Goal: Find specific page/section: Find specific page/section

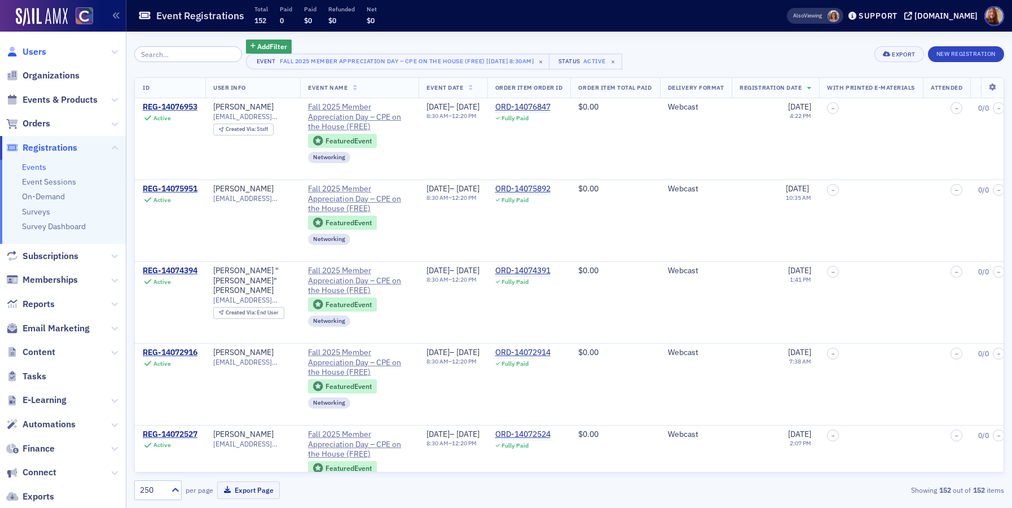
click at [39, 50] on span "Users" at bounding box center [35, 52] width 24 height 12
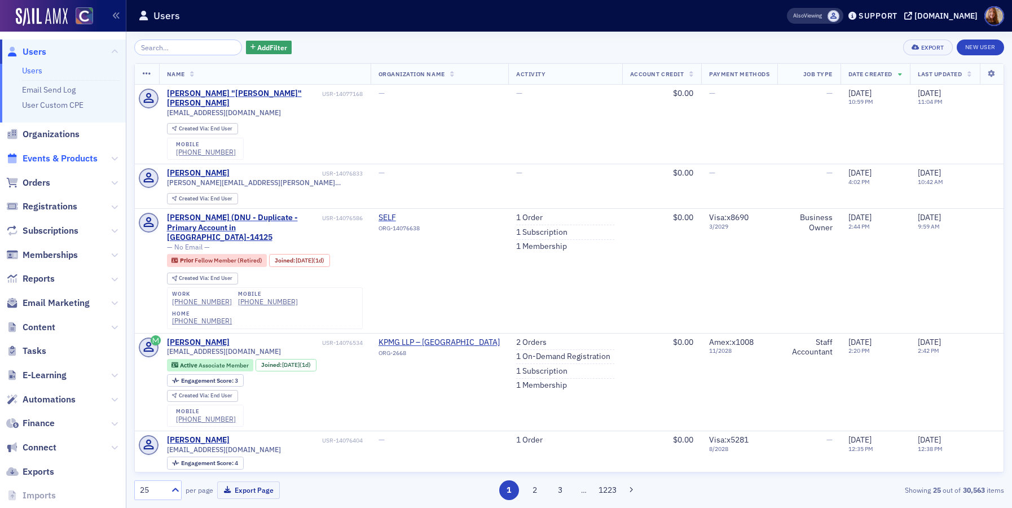
click at [47, 155] on span "Events & Products" at bounding box center [60, 158] width 75 height 12
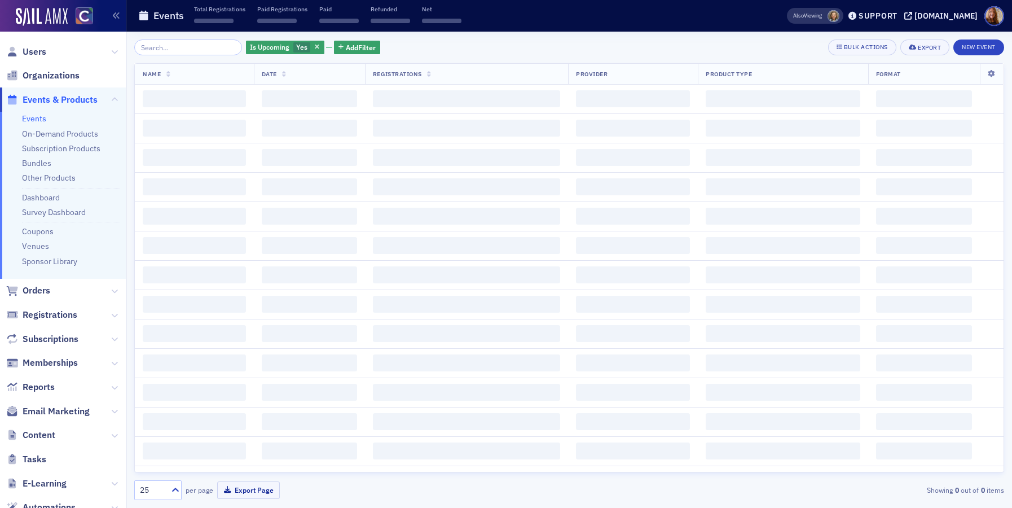
click at [183, 51] on input "search" at bounding box center [188, 47] width 108 height 16
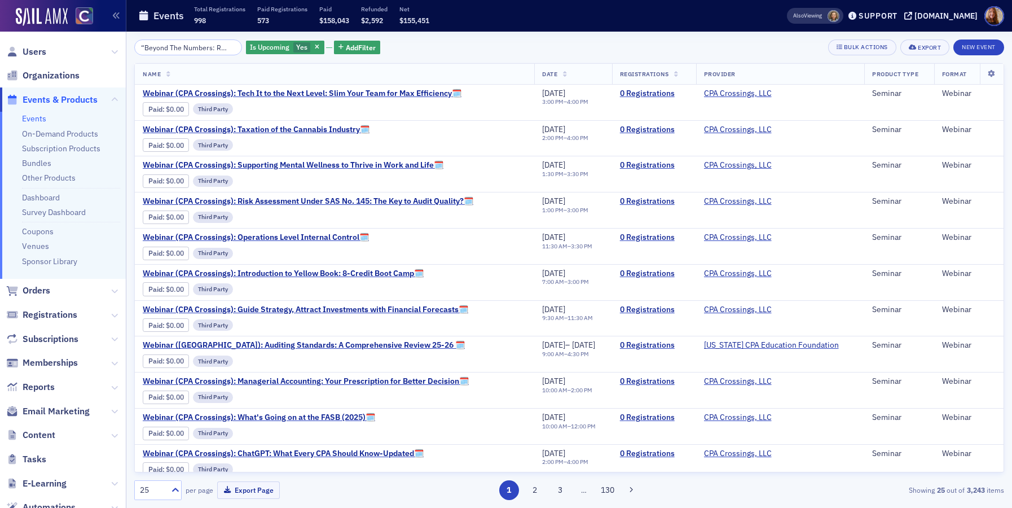
scroll to position [0, 65]
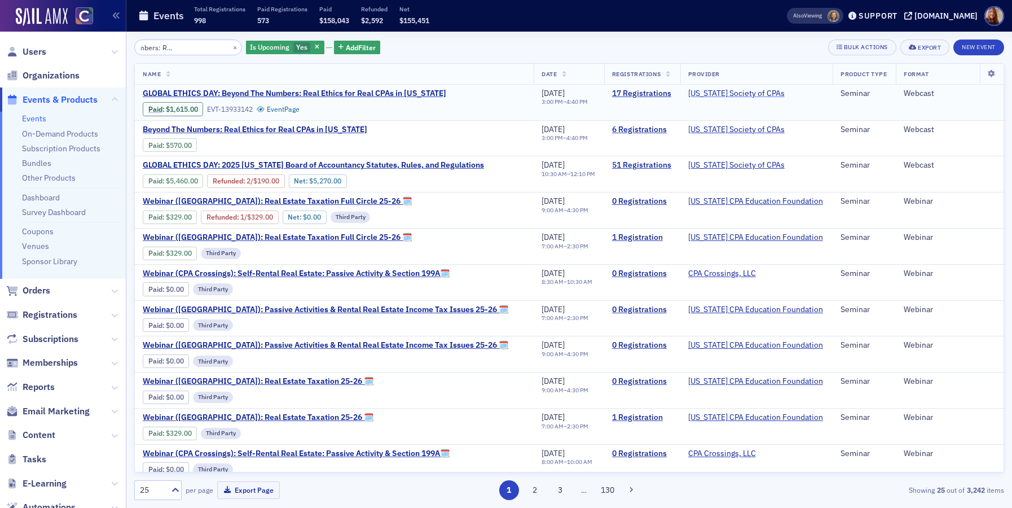
type input "“Beyond The Numbers: Real Ethics for Real C"
click at [740, 91] on link "Colorado Society of CPAs" at bounding box center [736, 94] width 96 height 10
select select "US"
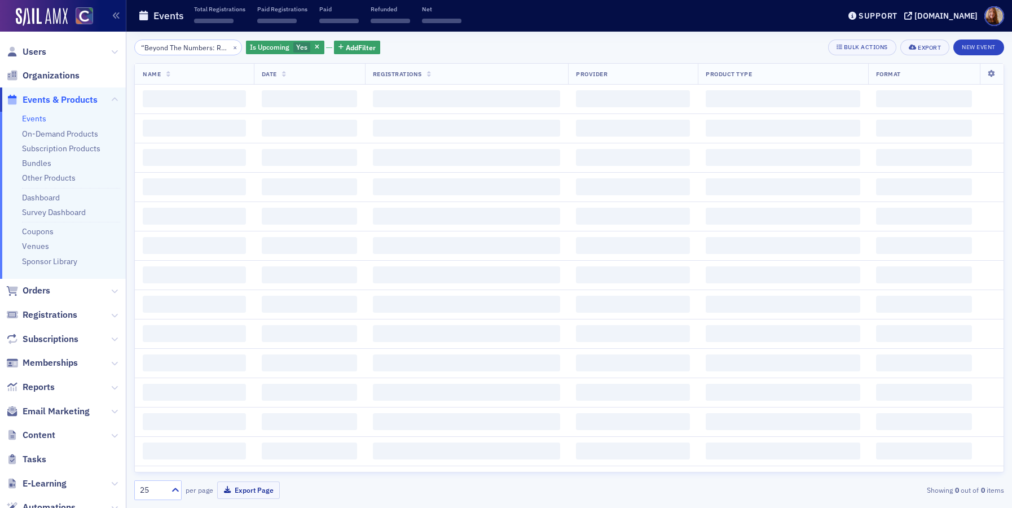
scroll to position [0, 65]
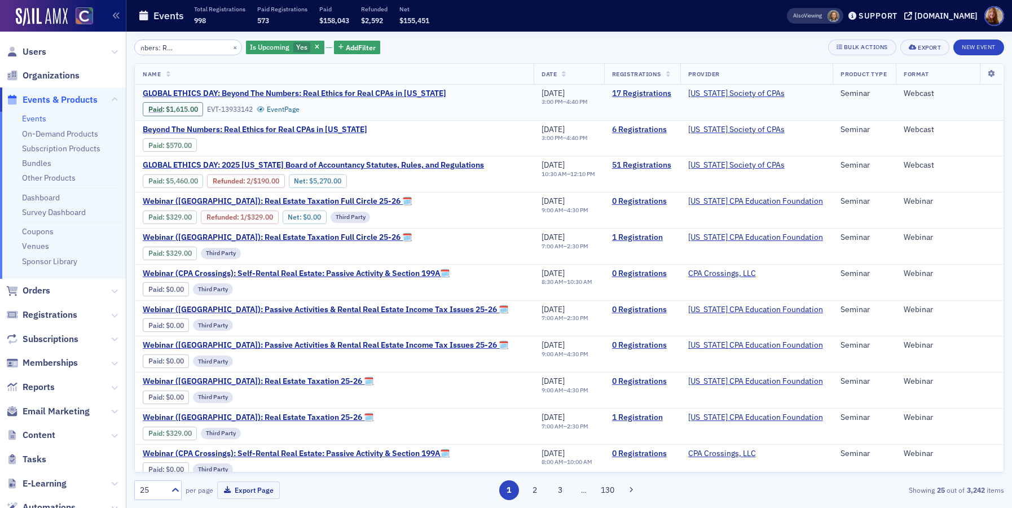
click at [257, 98] on span "Paid : $1,615.00 EVT-13933142 Event Page" at bounding box center [295, 106] width 304 height 17
click at [299, 95] on span "GLOBAL ETHICS DAY: Beyond The Numbers: Real Ethics for Real CPAs in Colorado" at bounding box center [295, 94] width 304 height 10
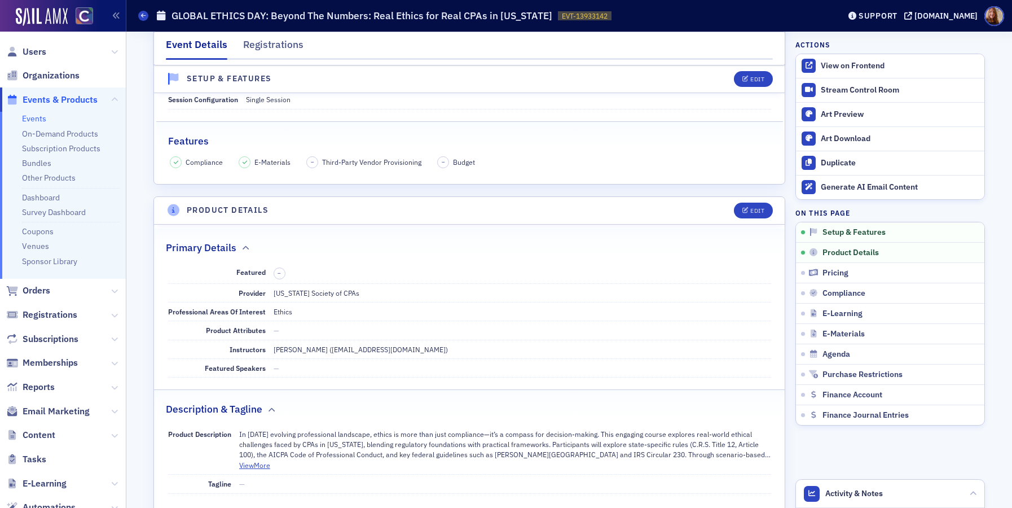
scroll to position [139, 0]
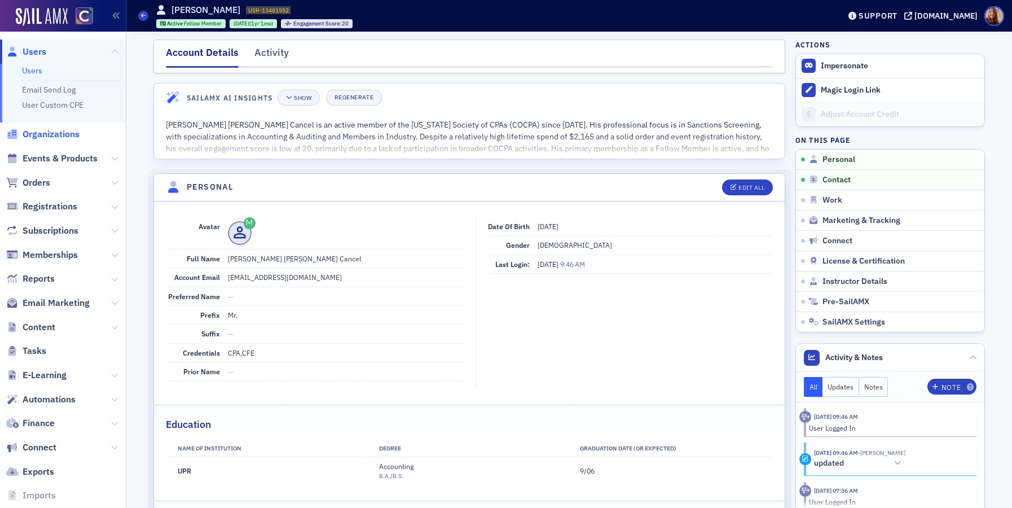
scroll to position [108, 0]
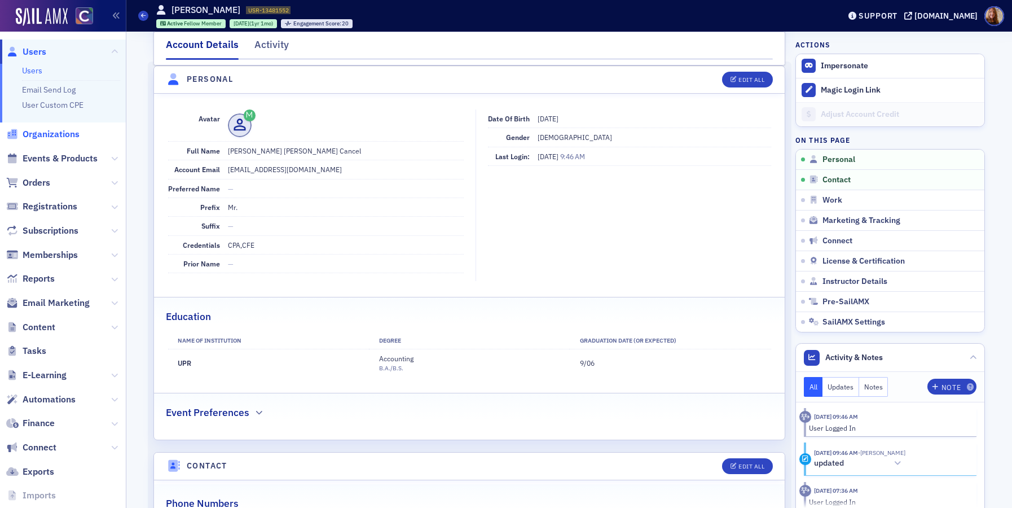
click at [51, 137] on span "Organizations" at bounding box center [51, 134] width 57 height 12
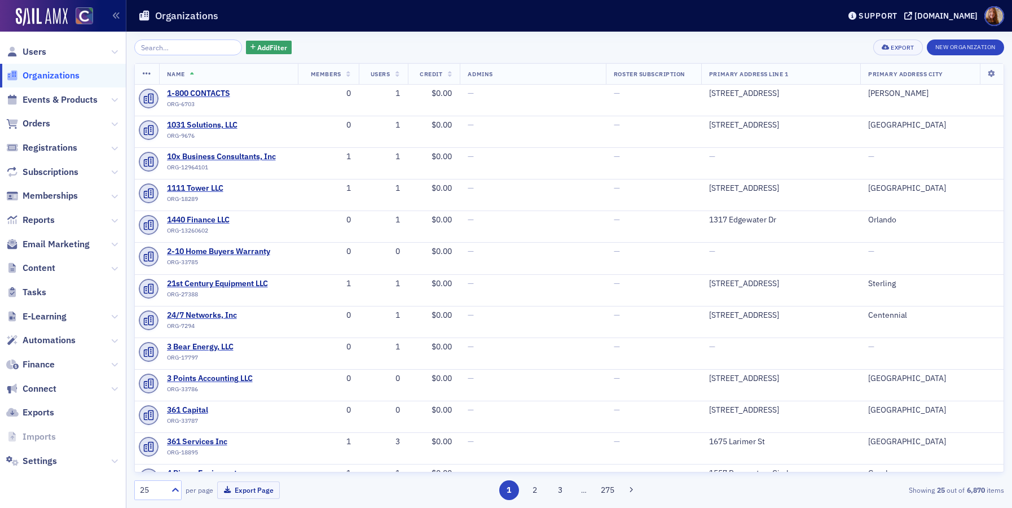
click at [193, 49] on input "search" at bounding box center [188, 47] width 108 height 16
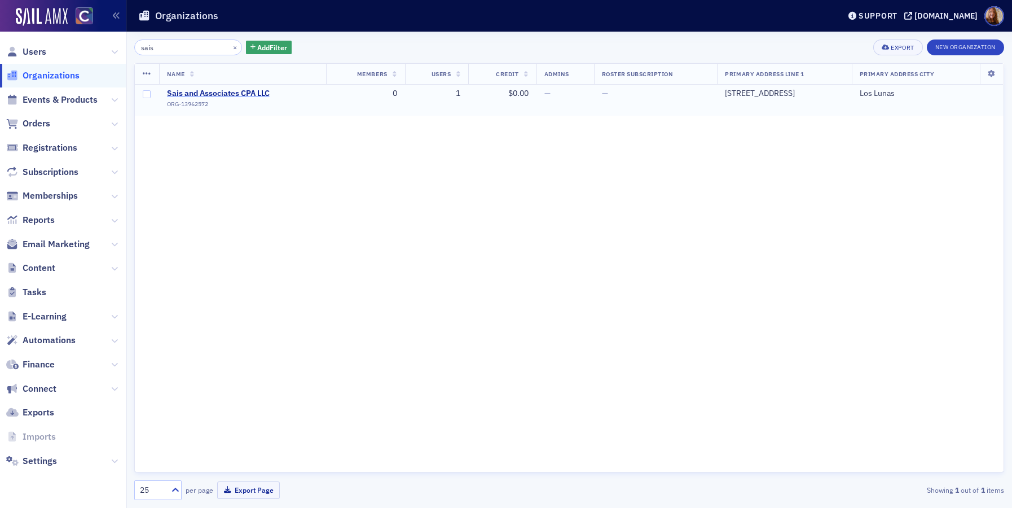
type input "sais"
click at [228, 93] on span "Sais and Associates CPA LLC" at bounding box center [218, 94] width 103 height 10
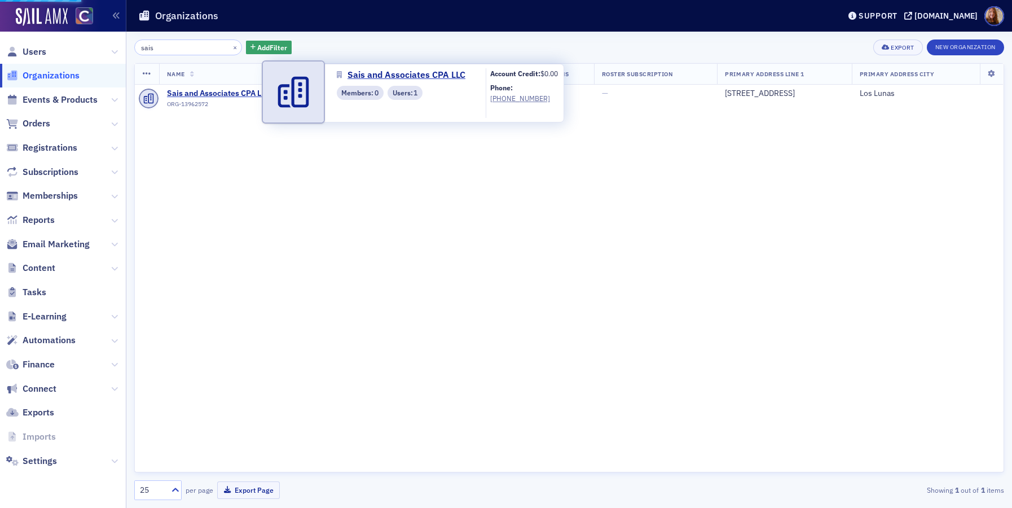
select select "US"
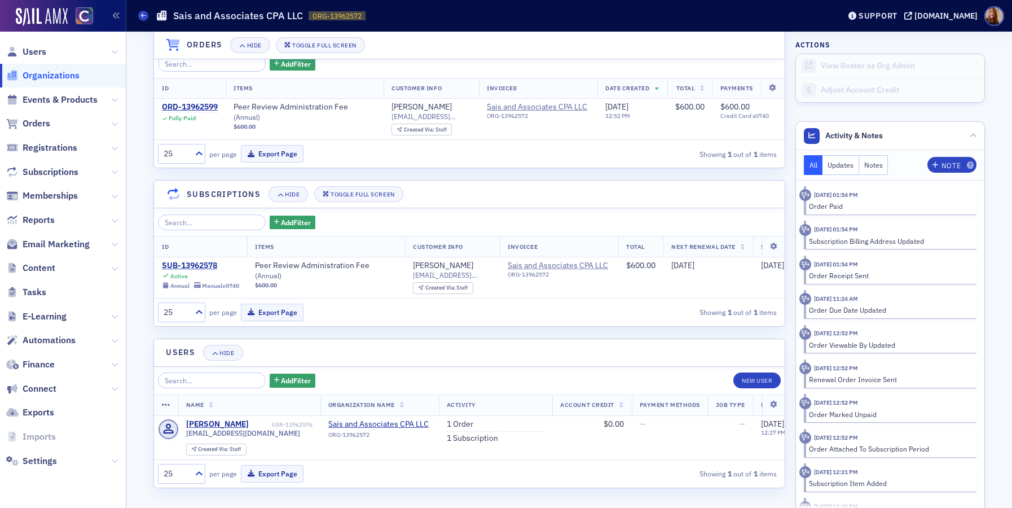
scroll to position [754, 0]
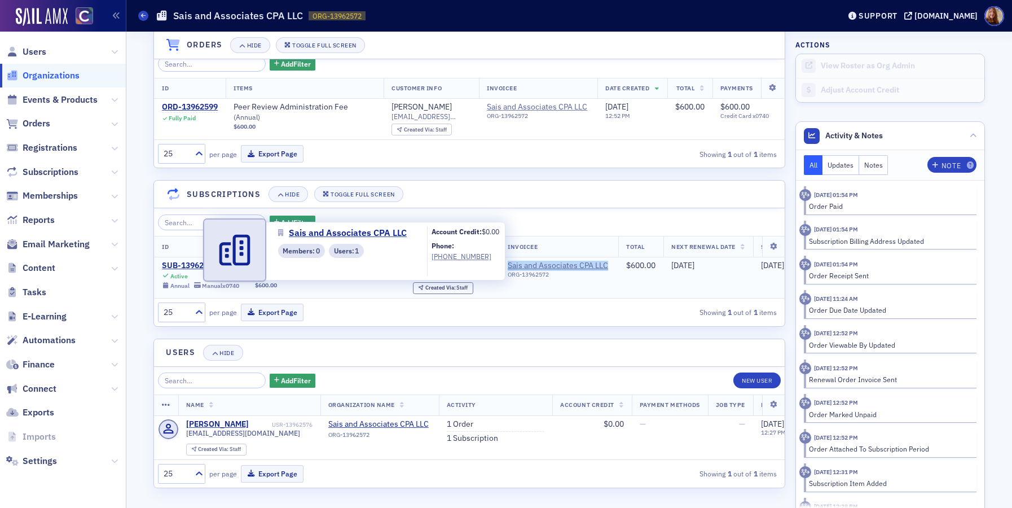
copy span "Sais and Associates CPA LLC"
